Goal: Information Seeking & Learning: Learn about a topic

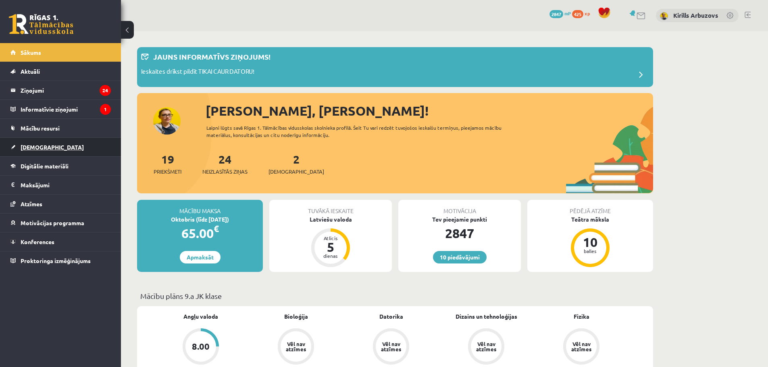
click at [42, 153] on link "[DEMOGRAPHIC_DATA]" at bounding box center [60, 147] width 100 height 19
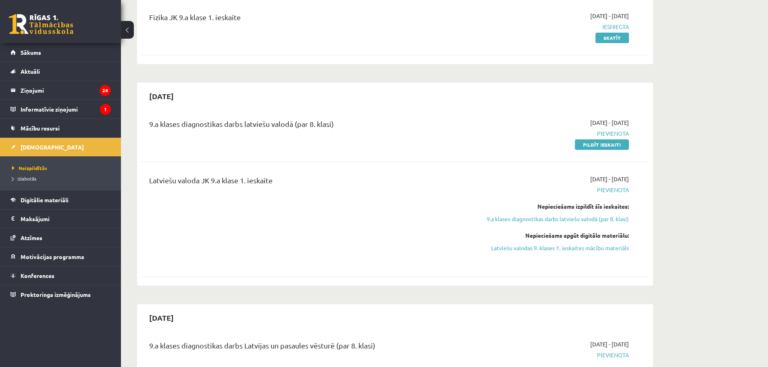
scroll to position [161, 0]
click at [46, 201] on span "Digitālie materiāli" at bounding box center [45, 199] width 48 height 7
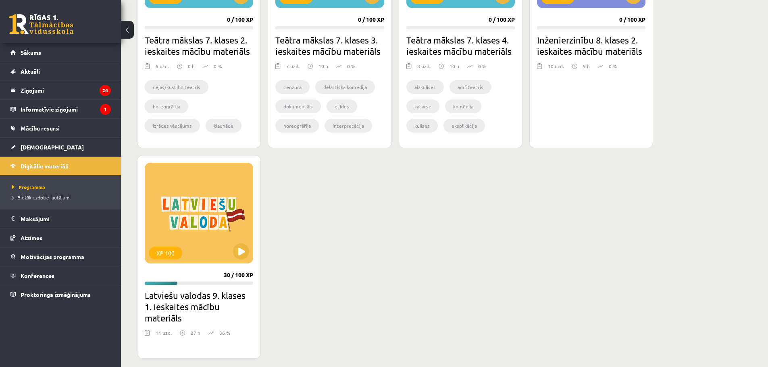
scroll to position [766, 0]
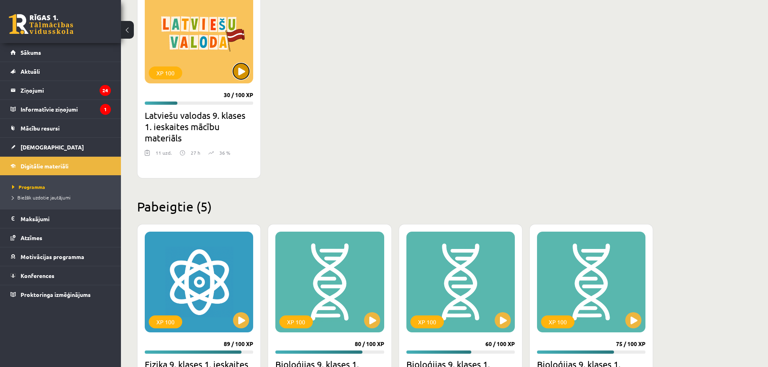
click at [249, 72] on button at bounding box center [241, 71] width 16 height 16
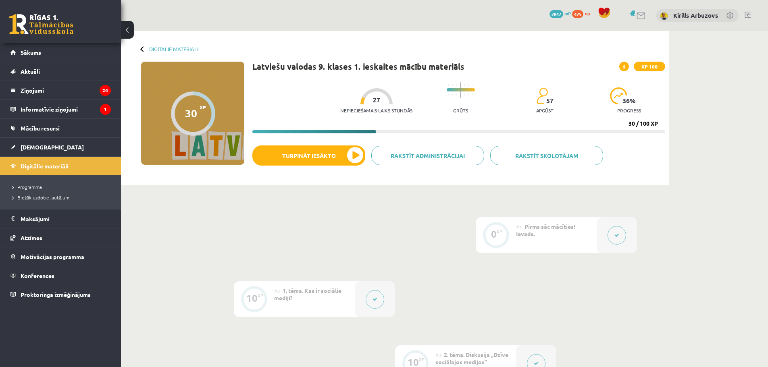
click at [394, 127] on div "Nepieciešamais laiks stundās 27 Grūts 57 apgūst 36 % progress 30 / 100 XP" at bounding box center [458, 105] width 413 height 55
click at [394, 129] on div "Nepieciešamais laiks stundās 27 Grūts 57 apgūst 36 % progress 30 / 100 XP" at bounding box center [458, 105] width 413 height 55
click at [394, 128] on div "Nepieciešamais laiks stundās 27 Grūts 57 apgūst 36 % progress 30 / 100 XP" at bounding box center [458, 105] width 413 height 55
click at [395, 129] on div "Nepieciešamais laiks stundās 27 Grūts 57 apgūst 36 % progress 30 / 100 XP" at bounding box center [458, 105] width 413 height 55
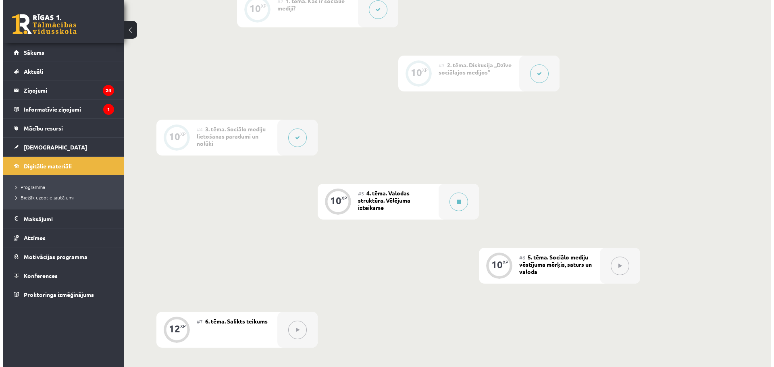
scroll to position [363, 0]
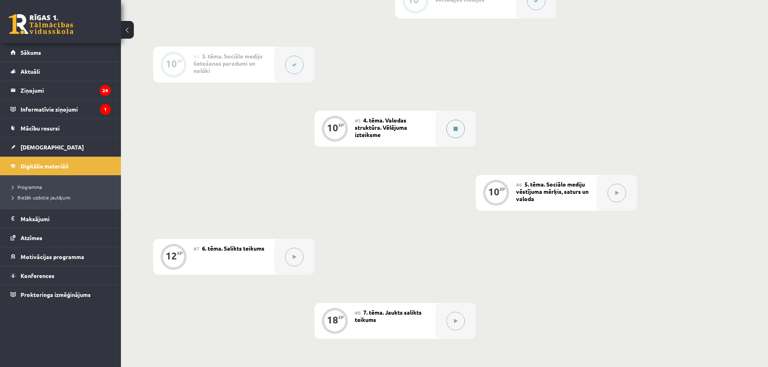
click at [453, 131] on button at bounding box center [455, 129] width 19 height 19
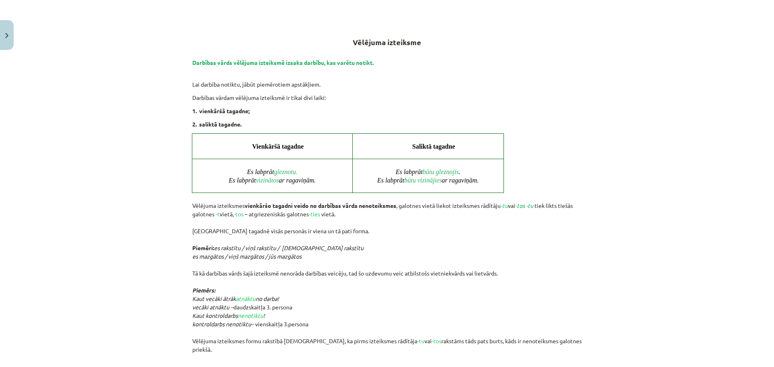
scroll to position [524, 0]
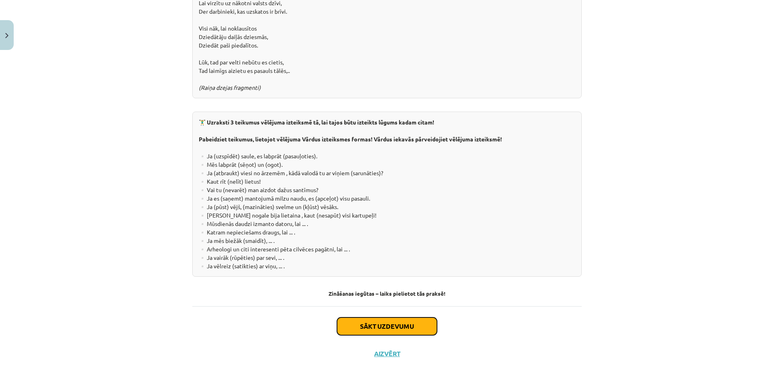
click at [367, 318] on button "Sākt uzdevumu" at bounding box center [387, 327] width 100 height 18
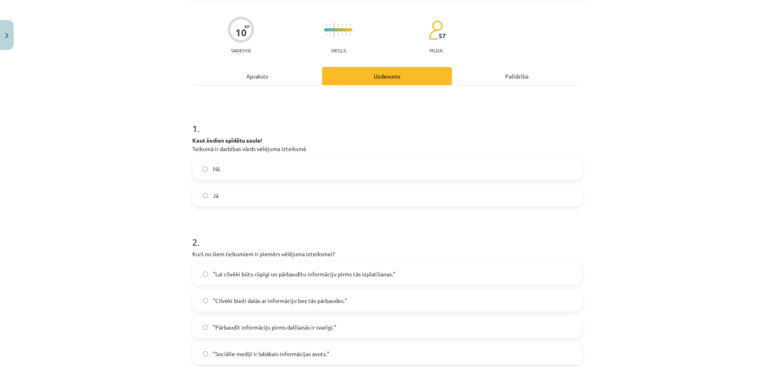
scroll to position [20, 0]
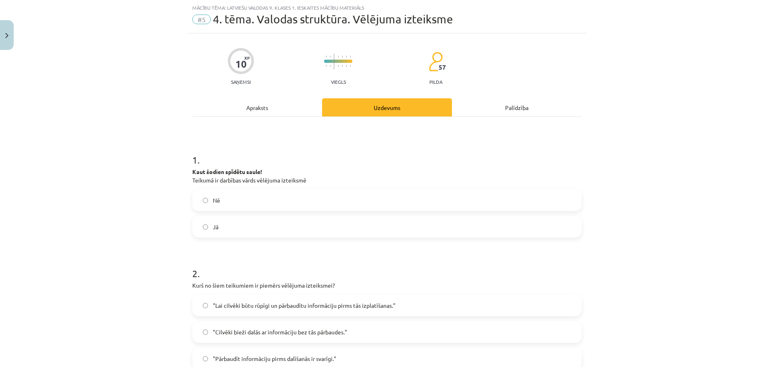
click at [248, 105] on div "Apraksts" at bounding box center [257, 107] width 130 height 18
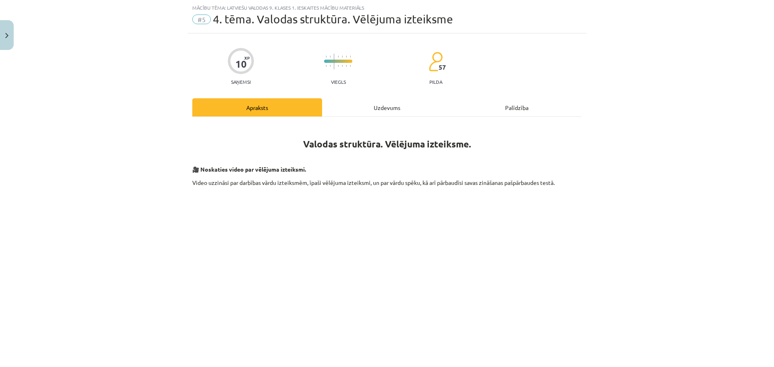
click at [353, 104] on div "Uzdevums" at bounding box center [387, 107] width 130 height 18
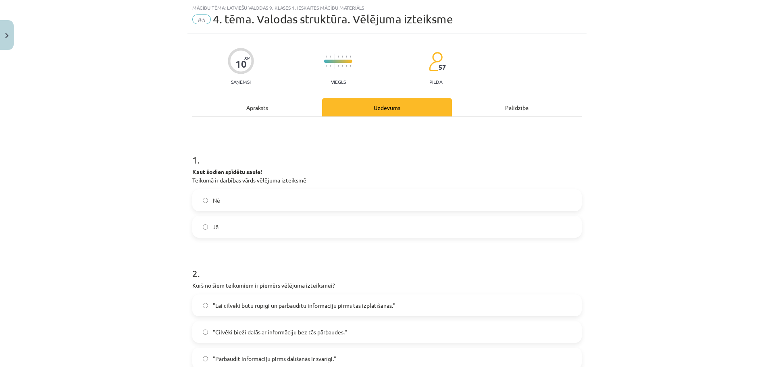
click at [222, 205] on label "Nē" at bounding box center [387, 200] width 388 height 20
click at [242, 110] on div "Apraksts" at bounding box center [257, 107] width 130 height 18
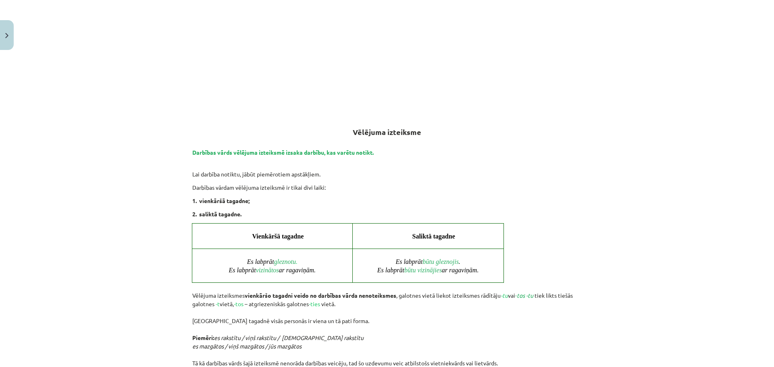
scroll to position [101, 0]
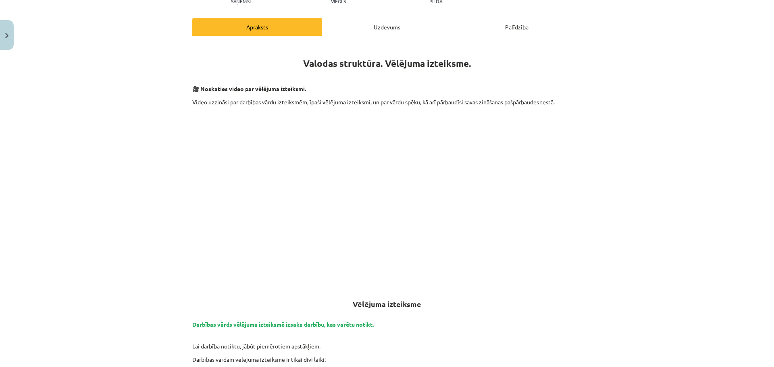
click at [354, 34] on div "Uzdevums" at bounding box center [387, 27] width 130 height 18
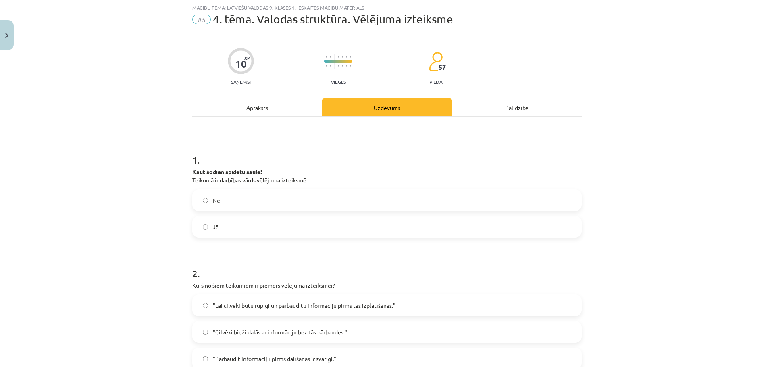
scroll to position [141, 0]
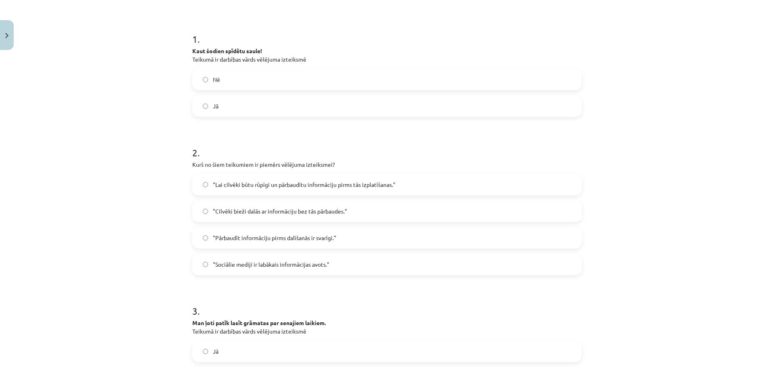
click at [253, 181] on span ""Lai cilvēki būtu rūpīgi un pārbaudītu informāciju pirms tās izplatīšanas."" at bounding box center [304, 185] width 183 height 8
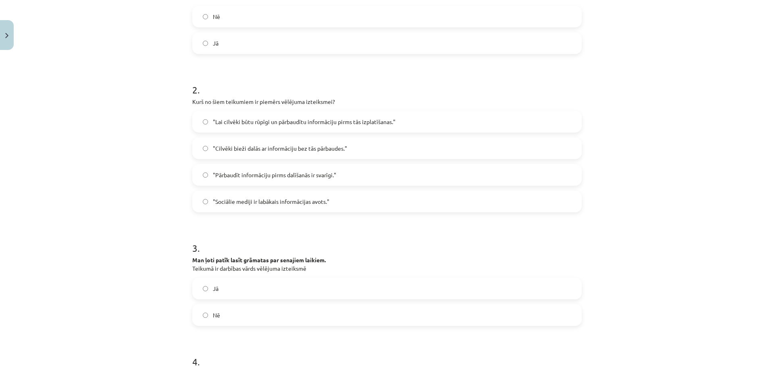
scroll to position [222, 0]
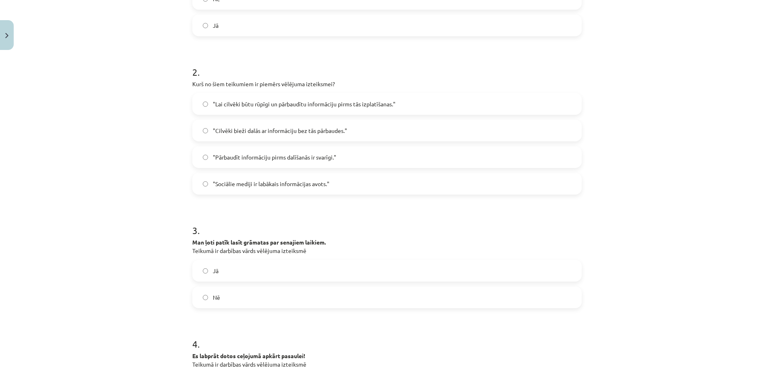
click at [228, 293] on label "Nē" at bounding box center [387, 297] width 388 height 20
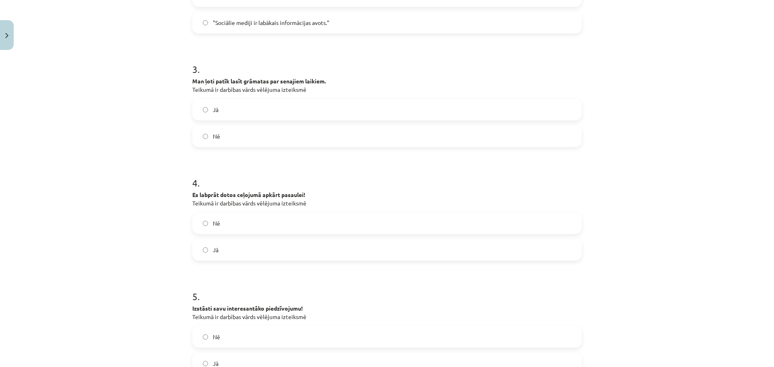
scroll to position [423, 0]
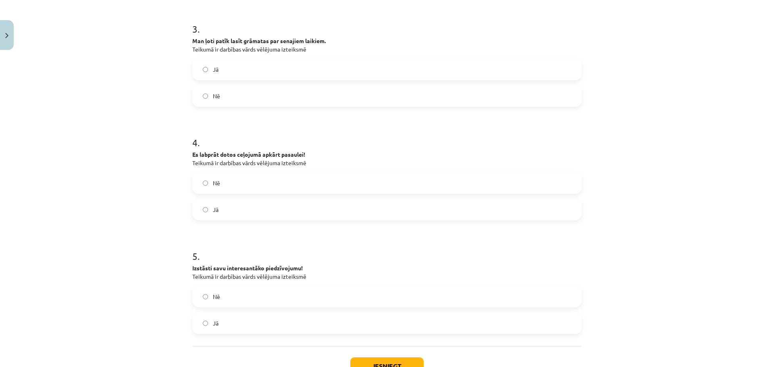
click at [233, 207] on label "Jā" at bounding box center [387, 209] width 388 height 20
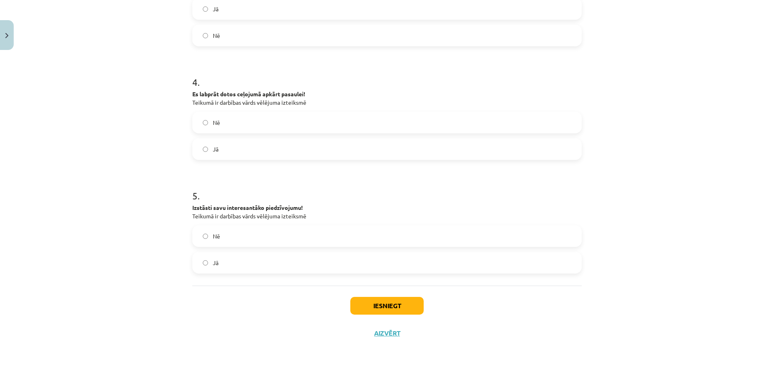
click at [233, 239] on label "Nē" at bounding box center [387, 236] width 388 height 20
click at [370, 305] on button "Iesniegt" at bounding box center [386, 306] width 73 height 18
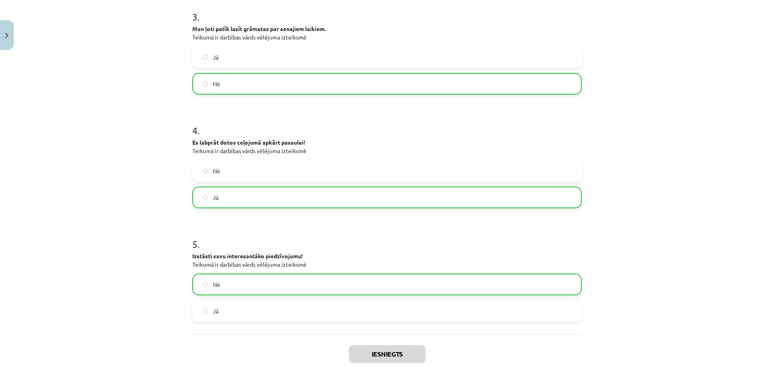
scroll to position [509, 0]
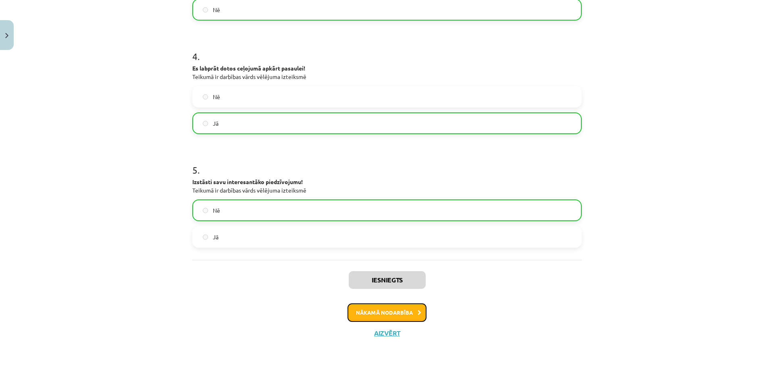
click at [382, 317] on button "Nākamā nodarbība" at bounding box center [386, 312] width 79 height 19
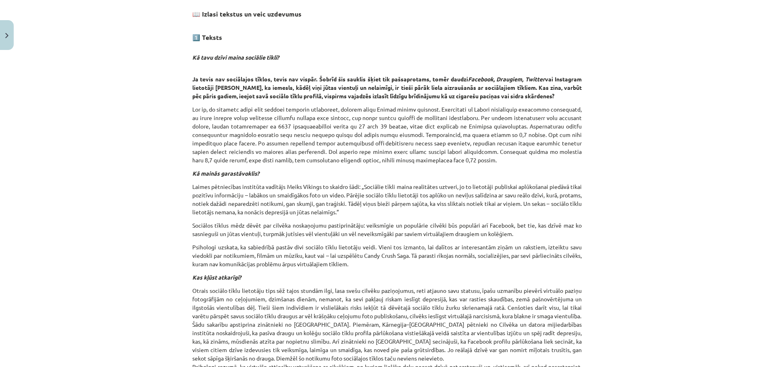
scroll to position [222, 0]
